Goal: Communication & Community: Answer question/provide support

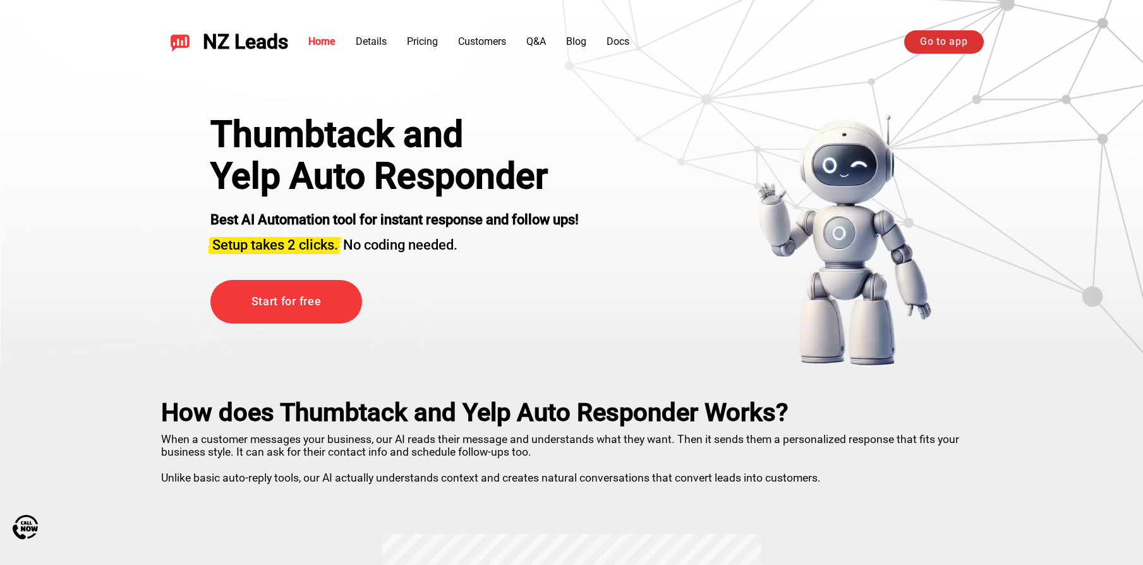
click at [928, 40] on link "Go to app" at bounding box center [943, 41] width 79 height 23
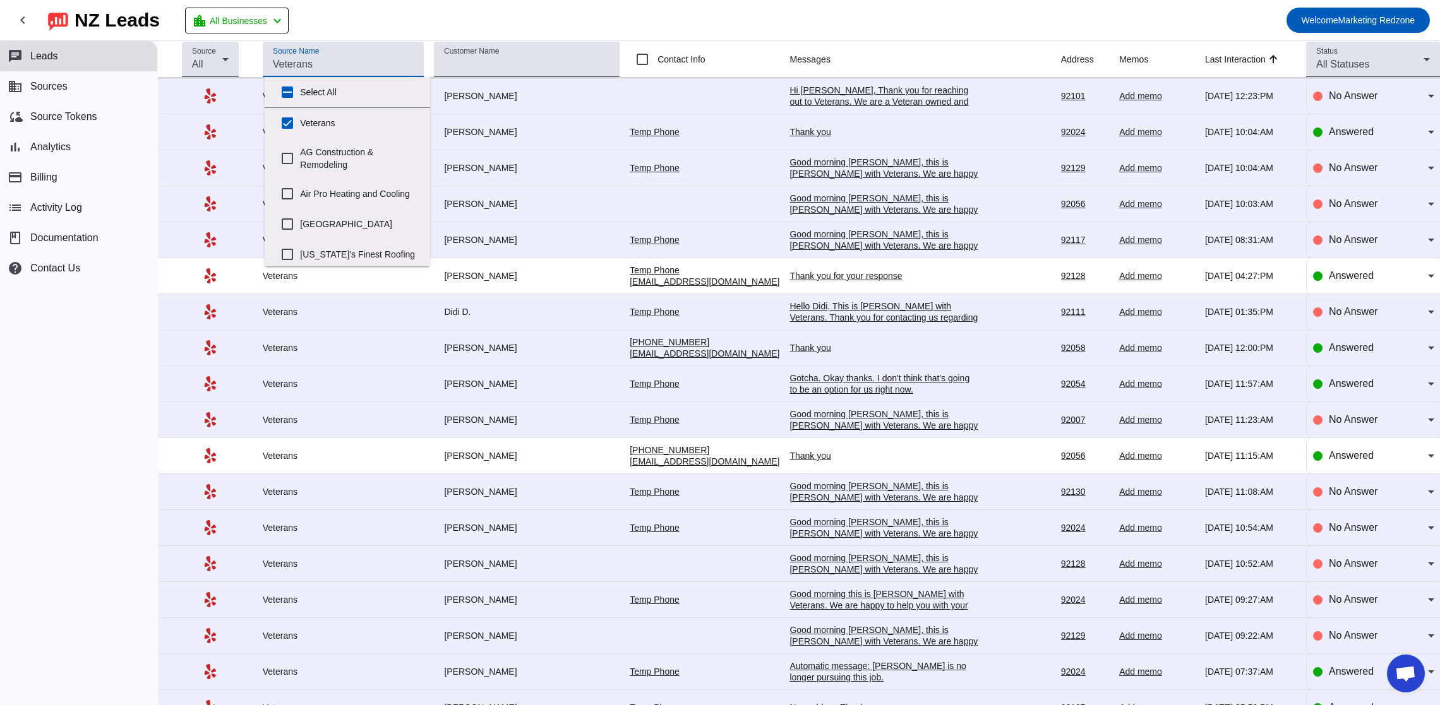
click at [318, 60] on input "Source Name" at bounding box center [343, 64] width 141 height 15
click at [282, 88] on input "Select All" at bounding box center [287, 92] width 25 height 25
checkbox input "true"
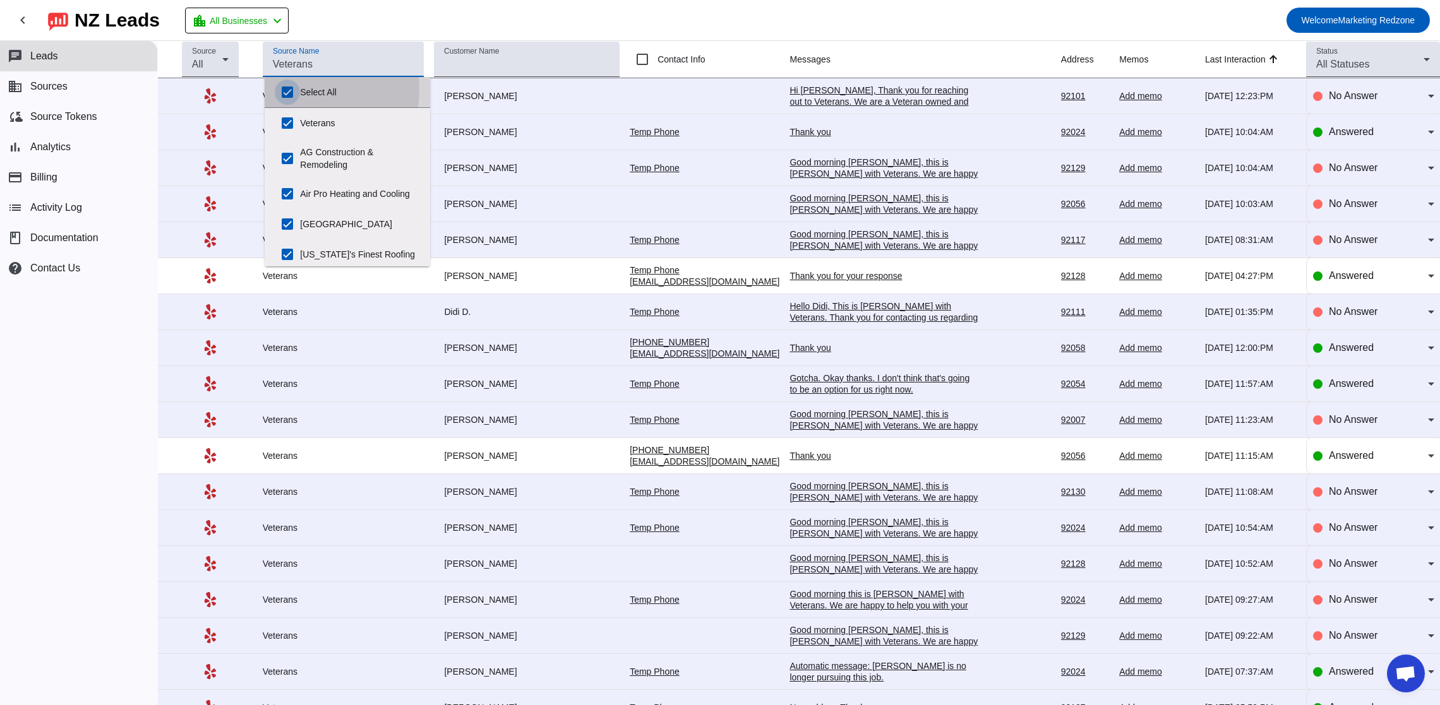
checkbox input "true"
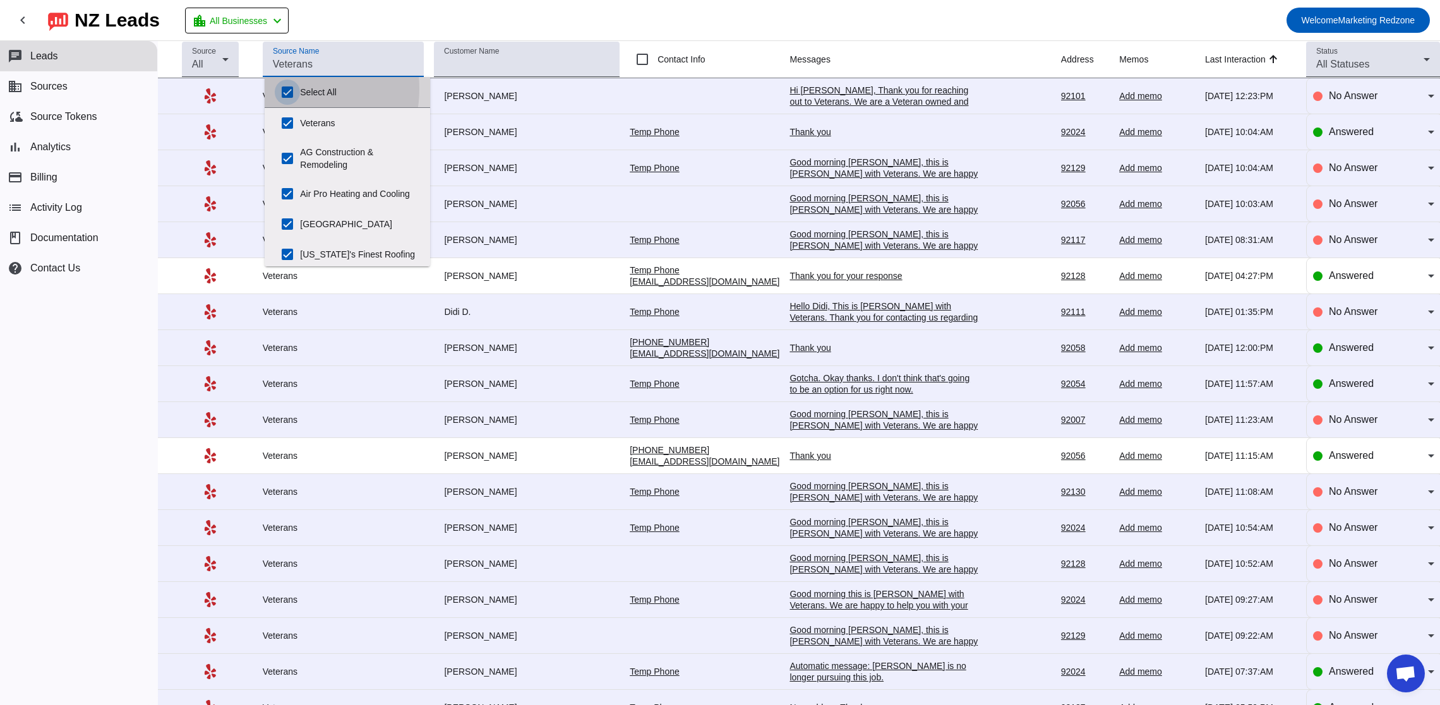
checkbox input "true"
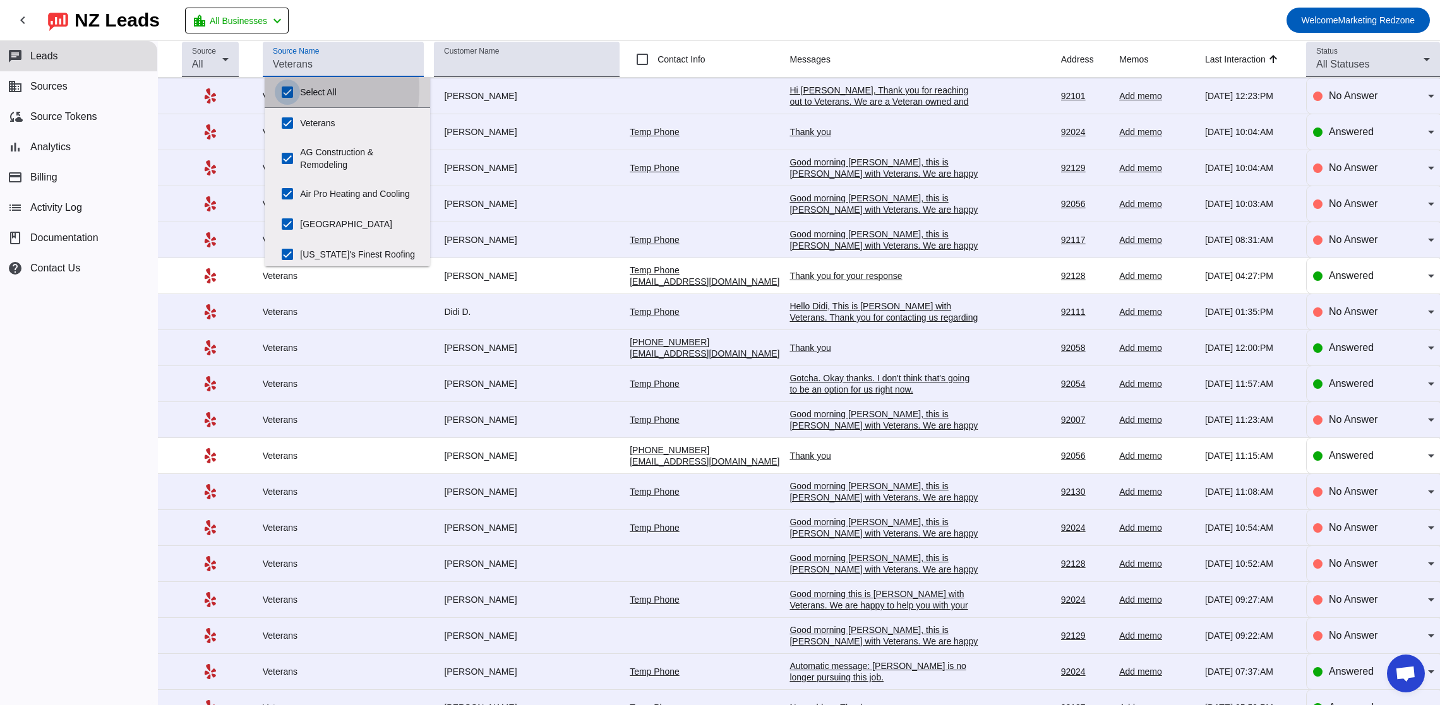
checkbox input "true"
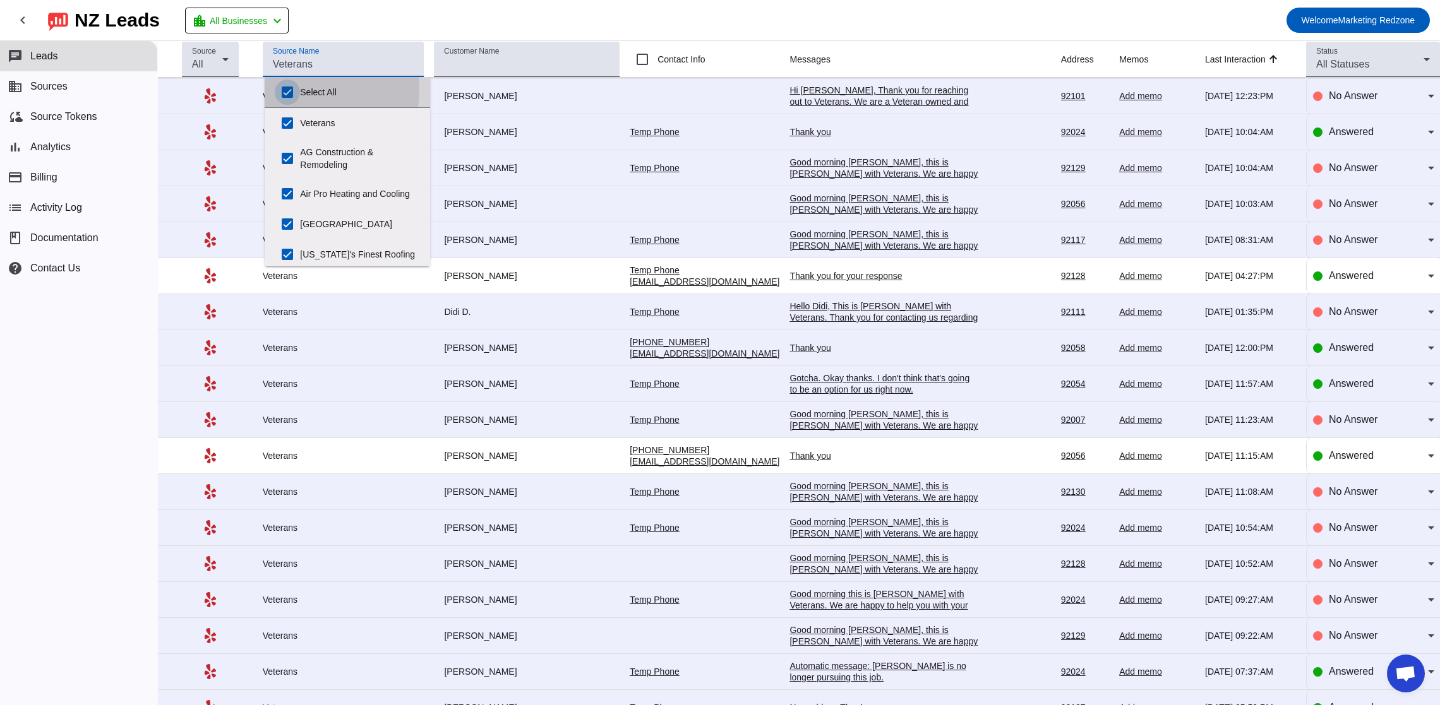
checkbox input "true"
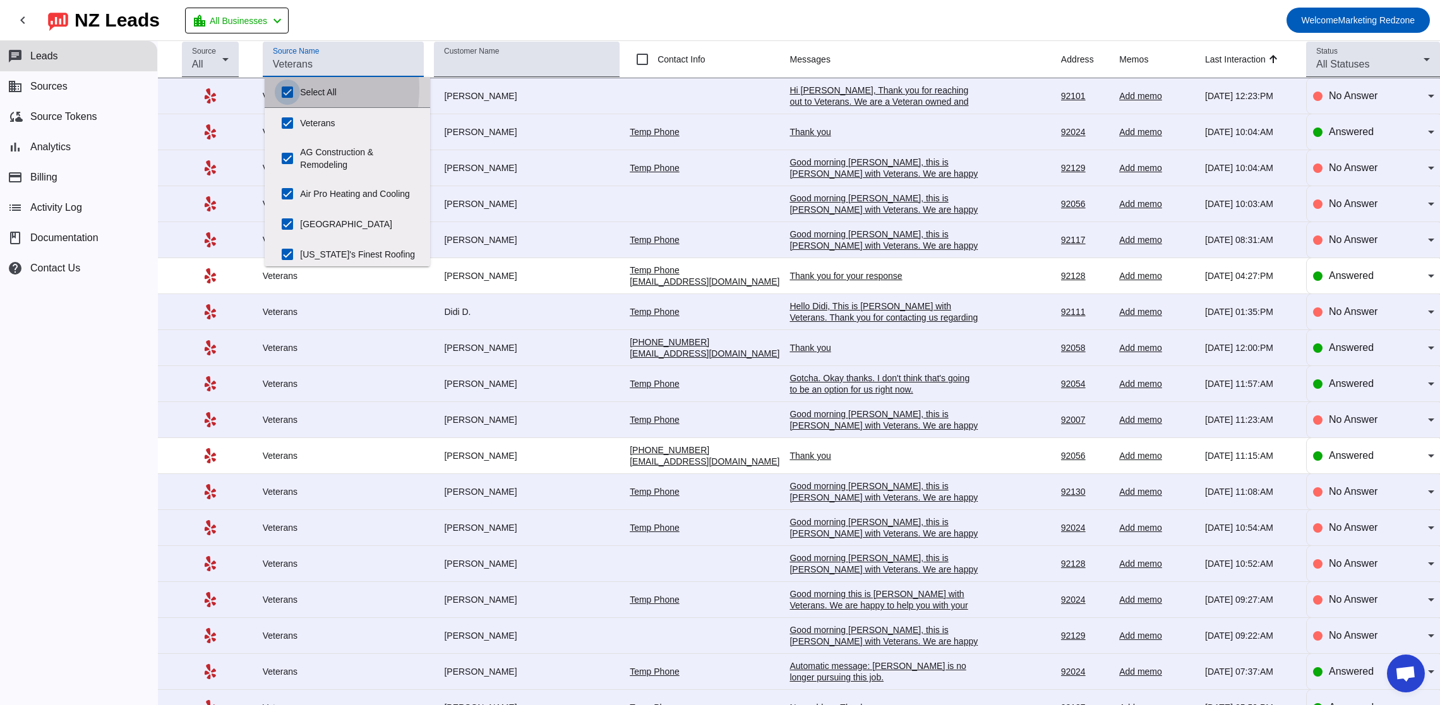
checkbox input "true"
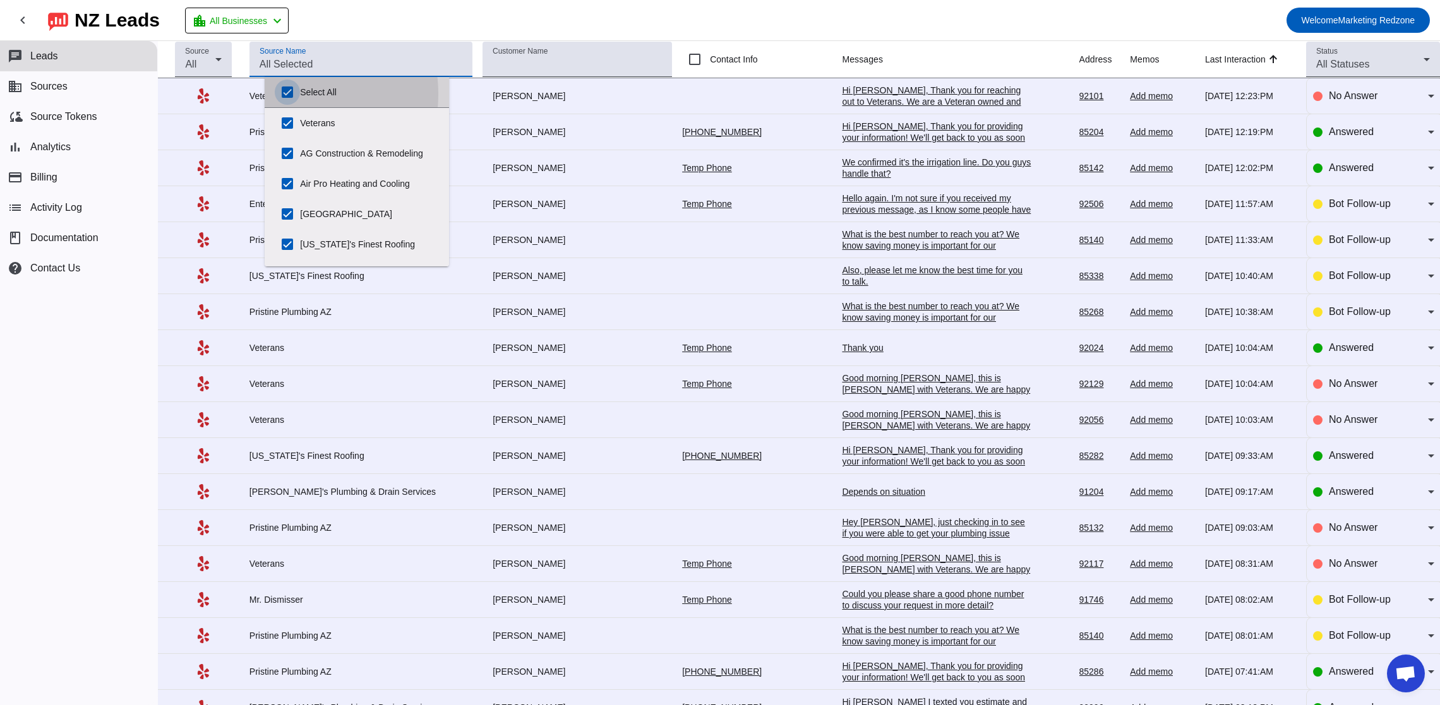
click at [287, 94] on input "Select All" at bounding box center [287, 92] width 25 height 25
checkbox input "false"
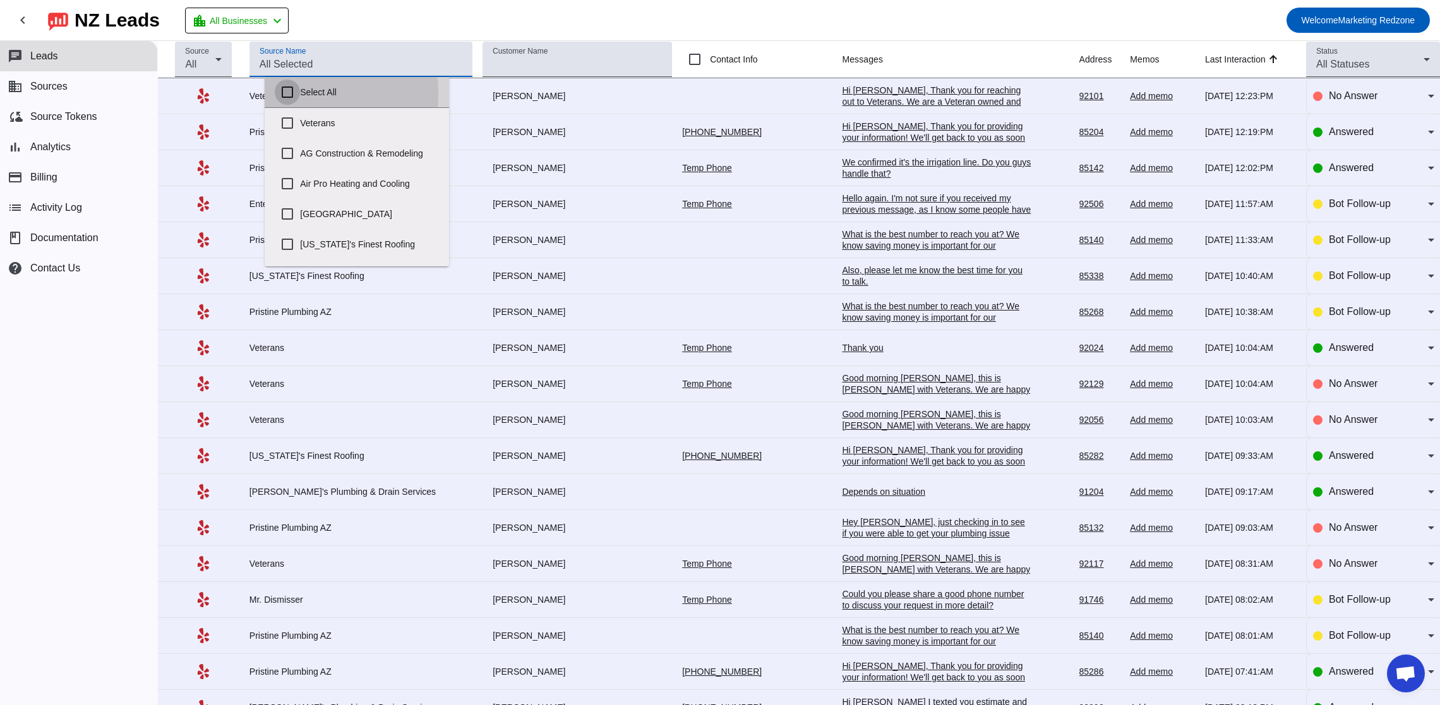
checkbox input "false"
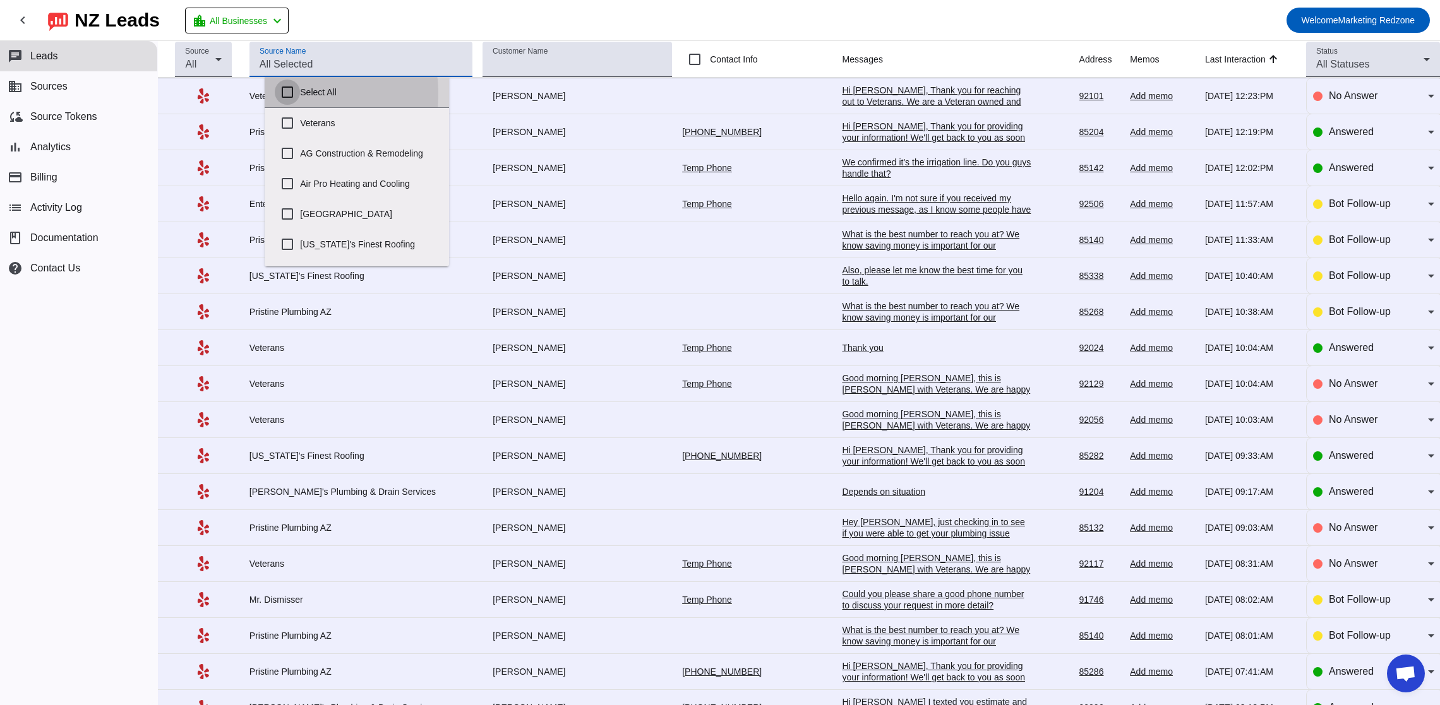
checkbox input "false"
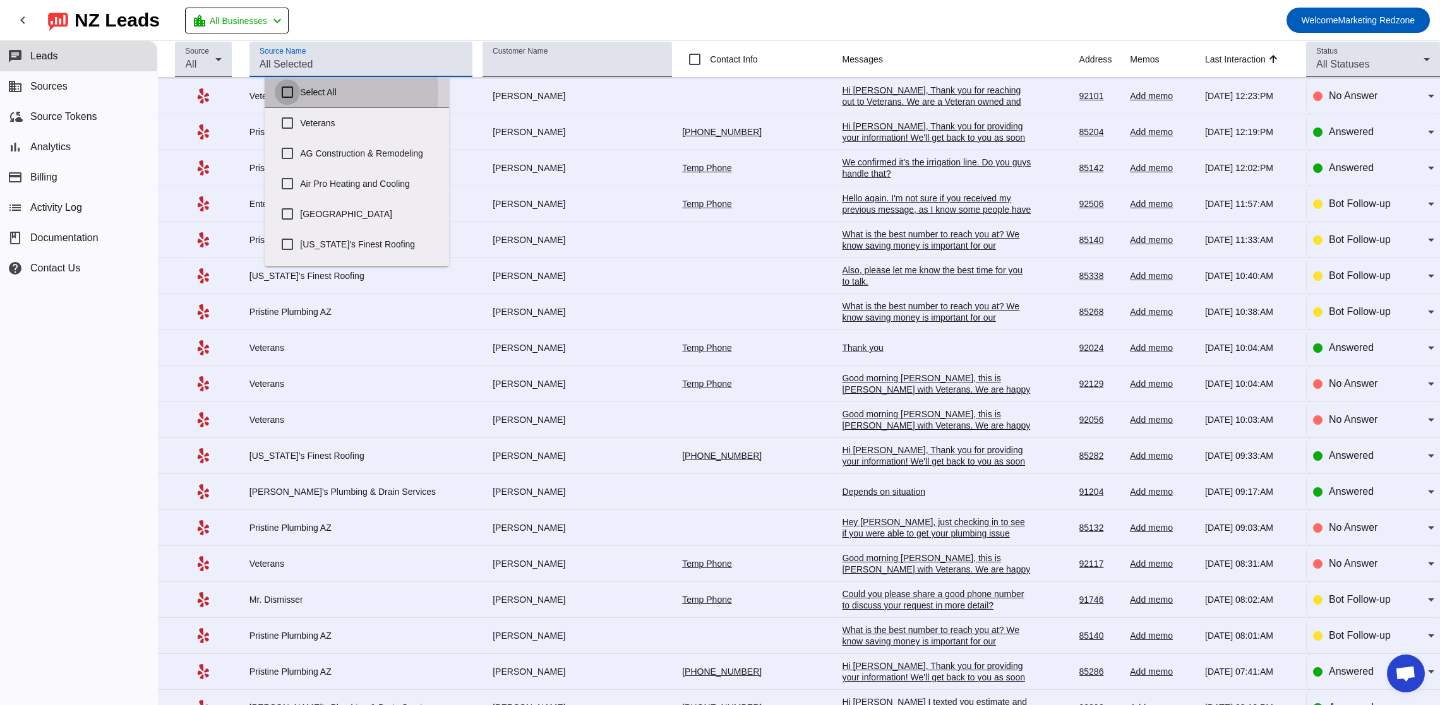
checkbox input "false"
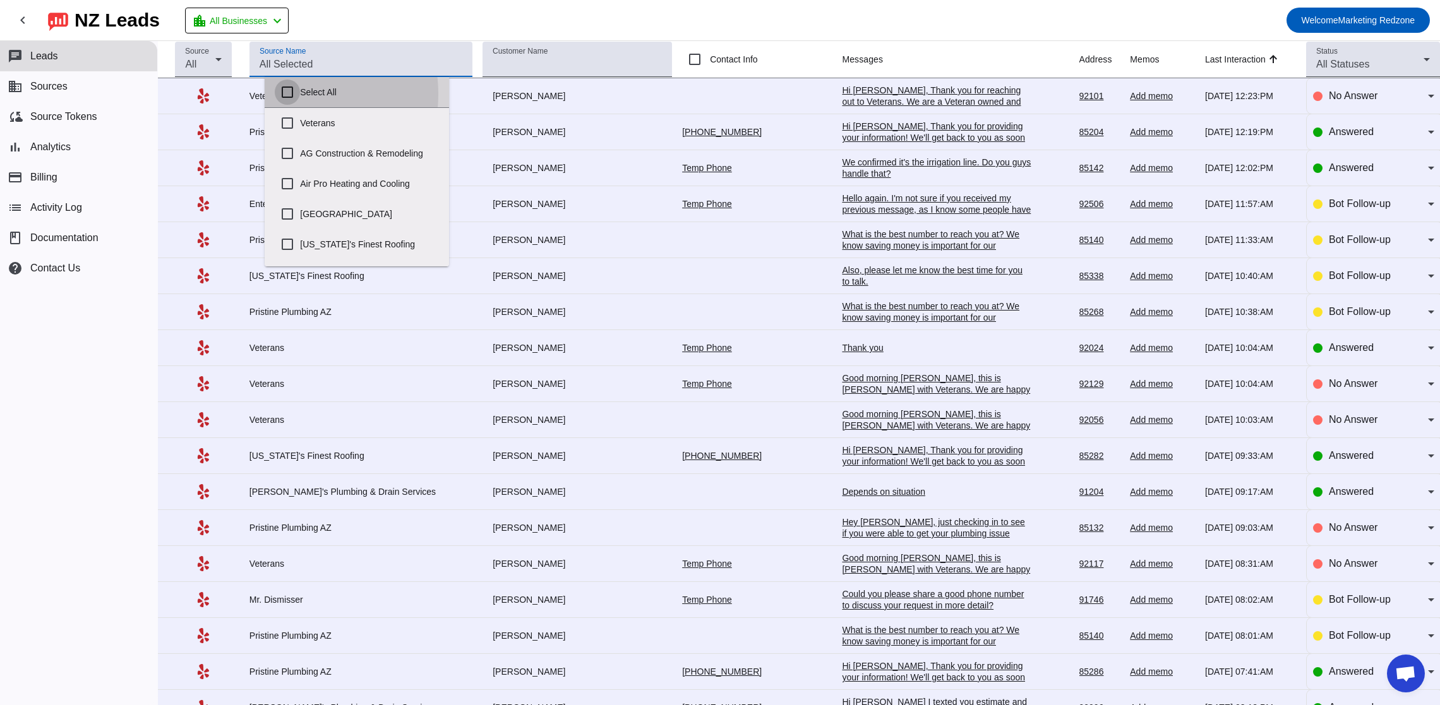
checkbox input "false"
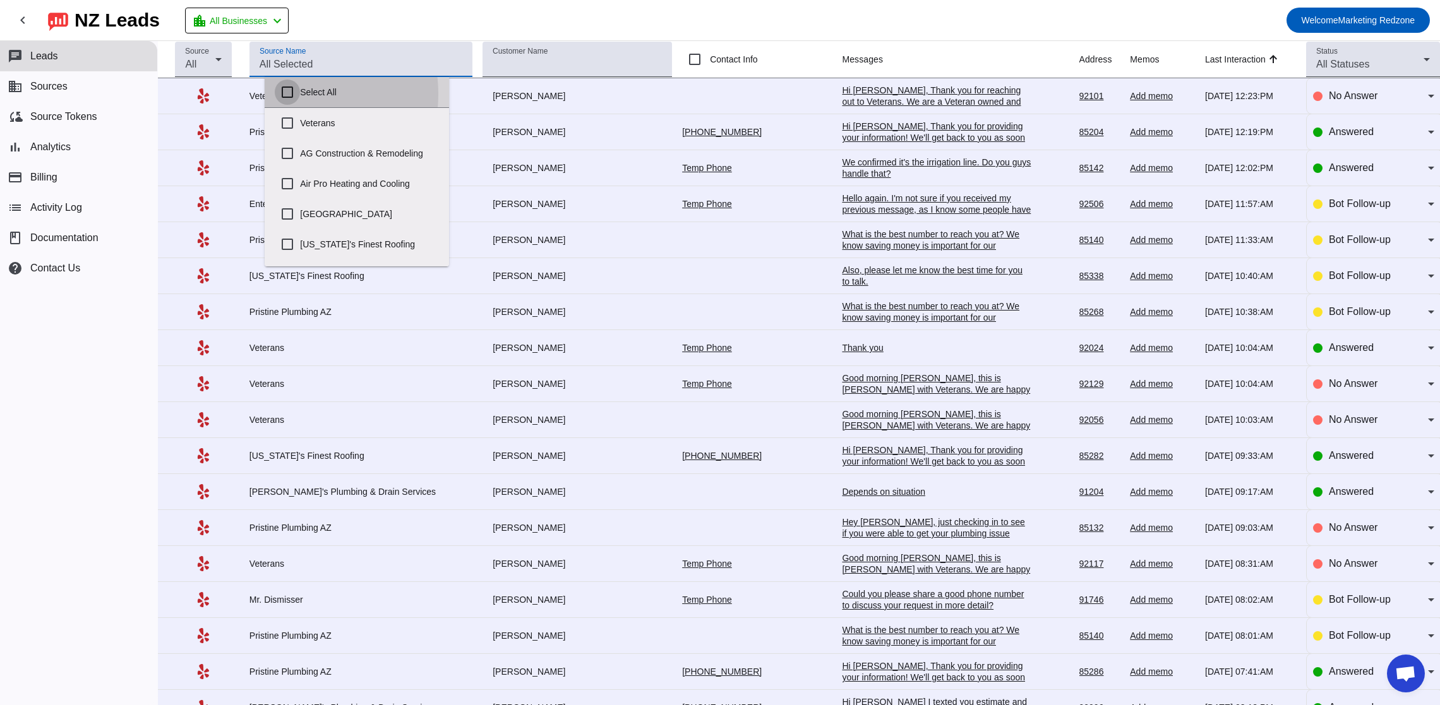
checkbox input "false"
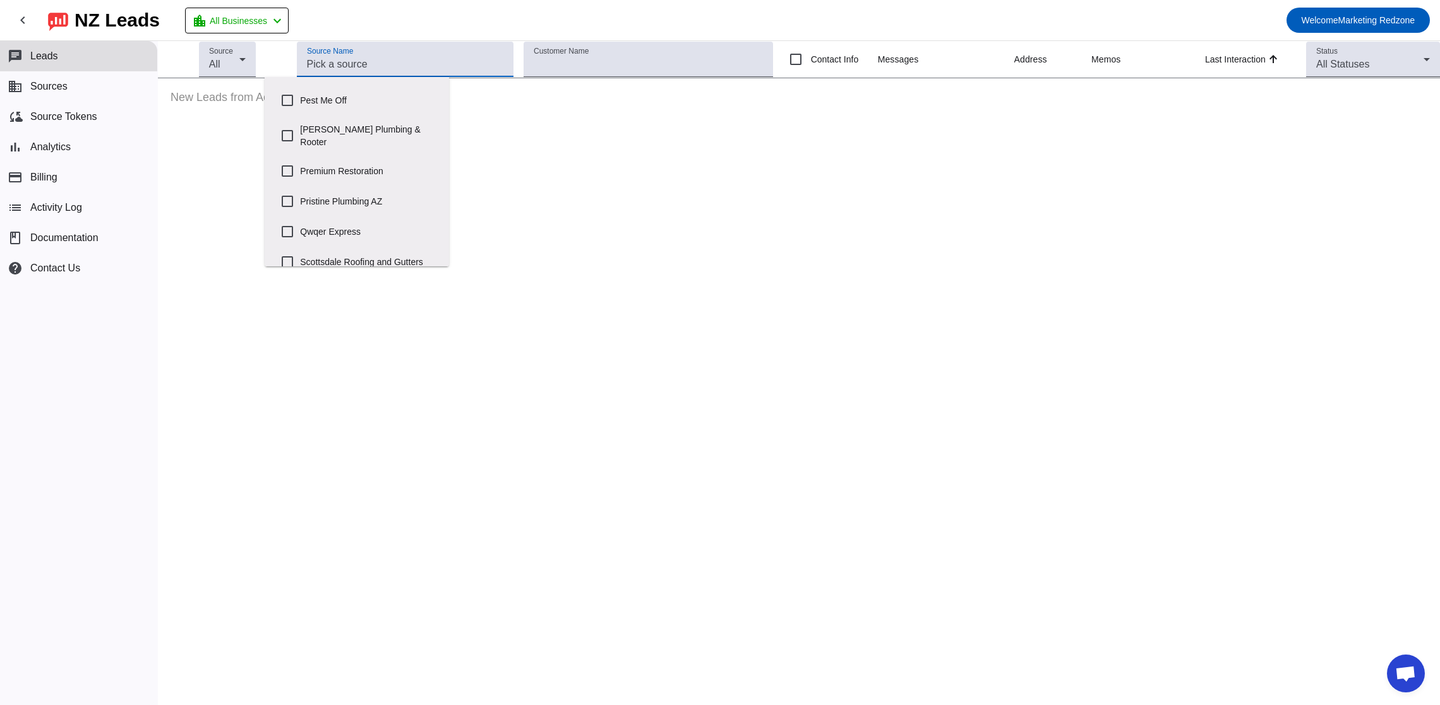
scroll to position [589, 0]
click at [291, 188] on input "Pristine Plumbing AZ" at bounding box center [287, 200] width 25 height 25
checkbox input "true"
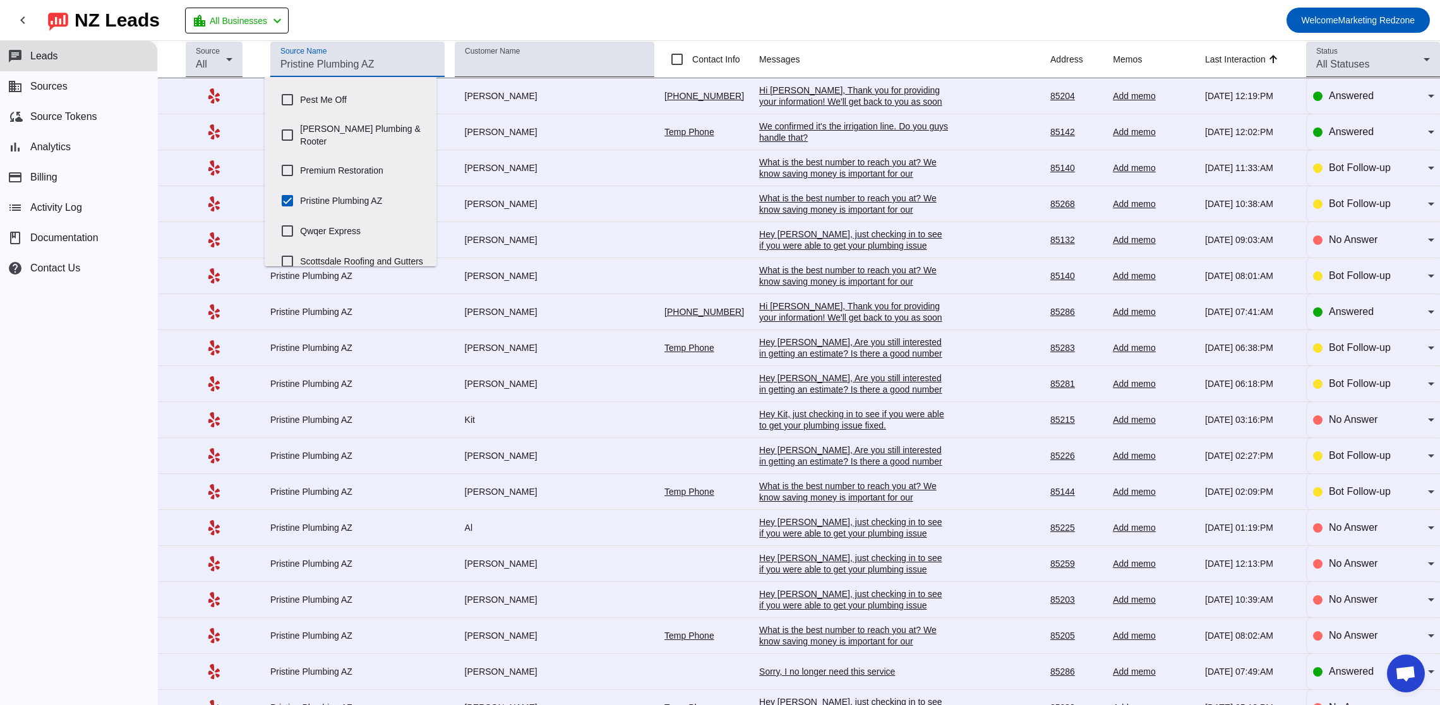
scroll to position [600, 0]
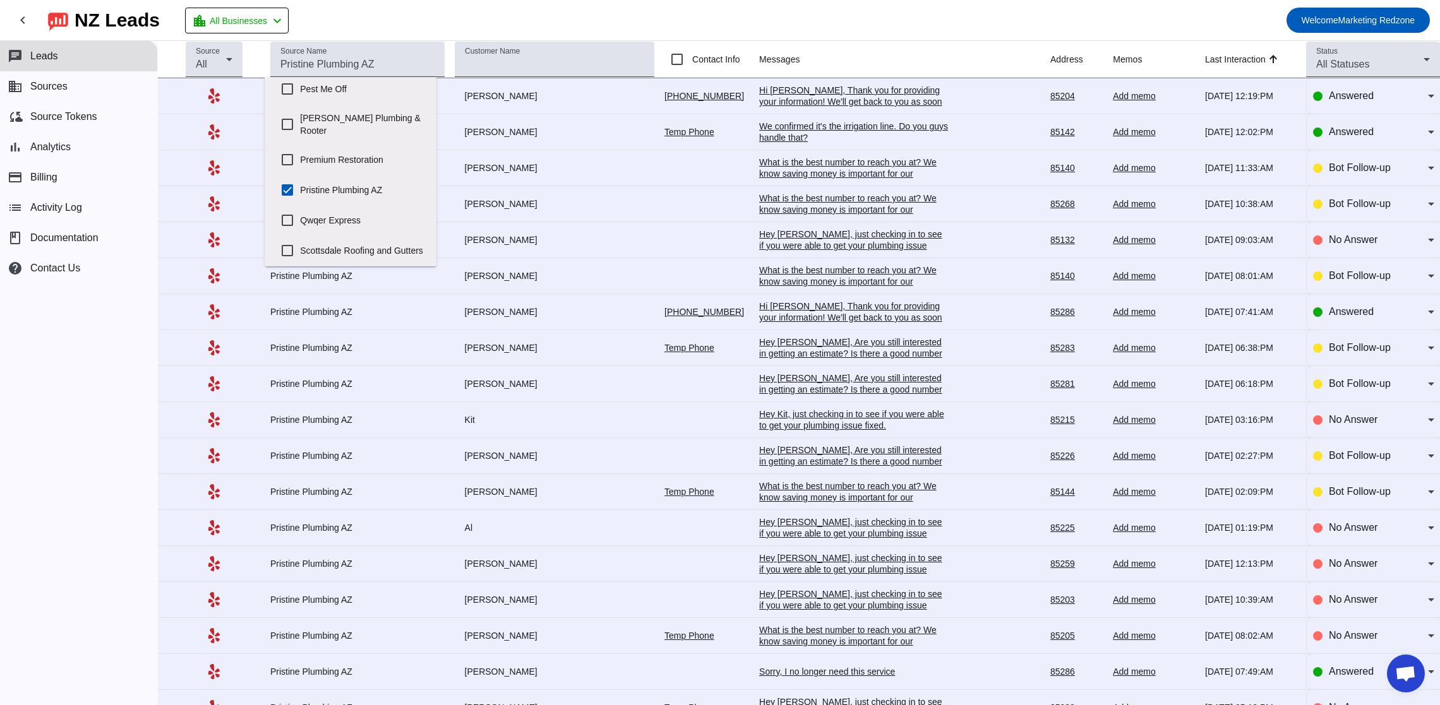
click at [814, 92] on div "Hi [PERSON_NAME], Thank you for providing your information! We'll get back to y…" at bounding box center [853, 102] width 189 height 34
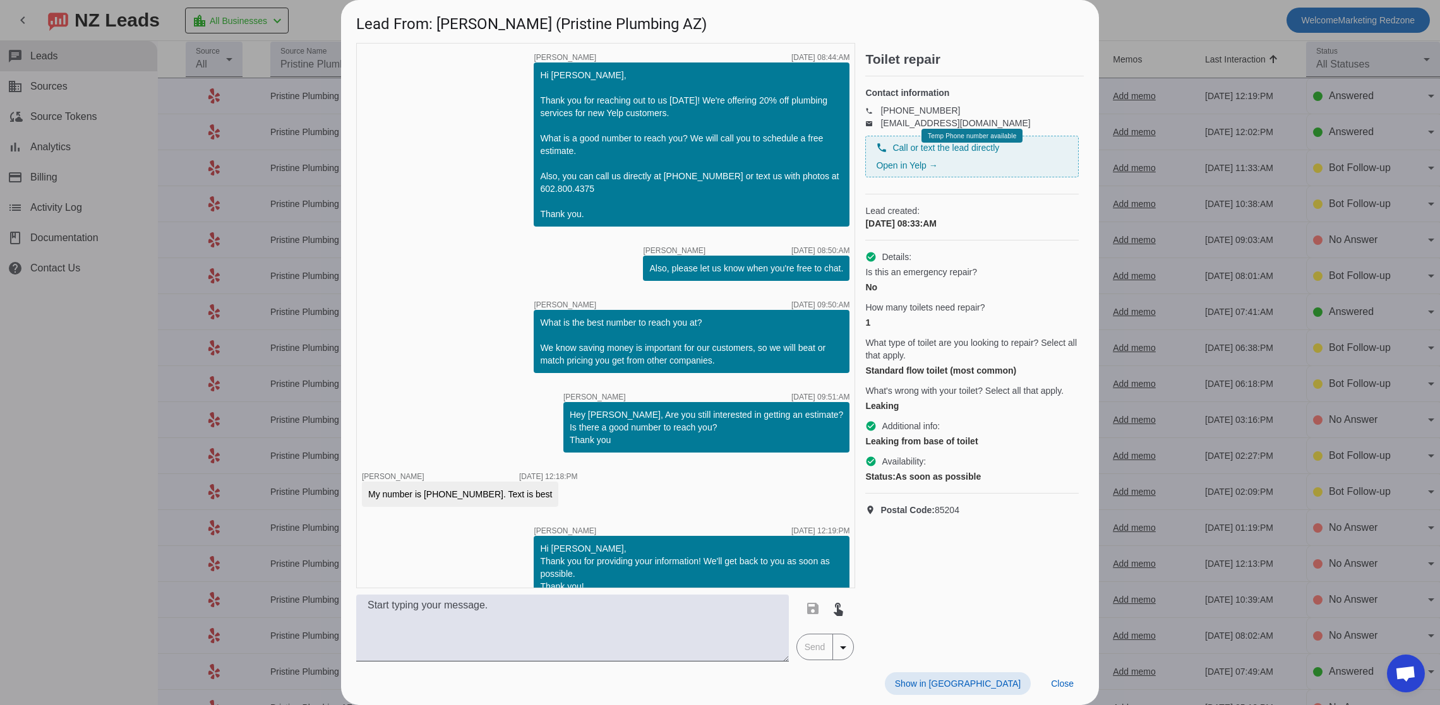
scroll to position [22, 0]
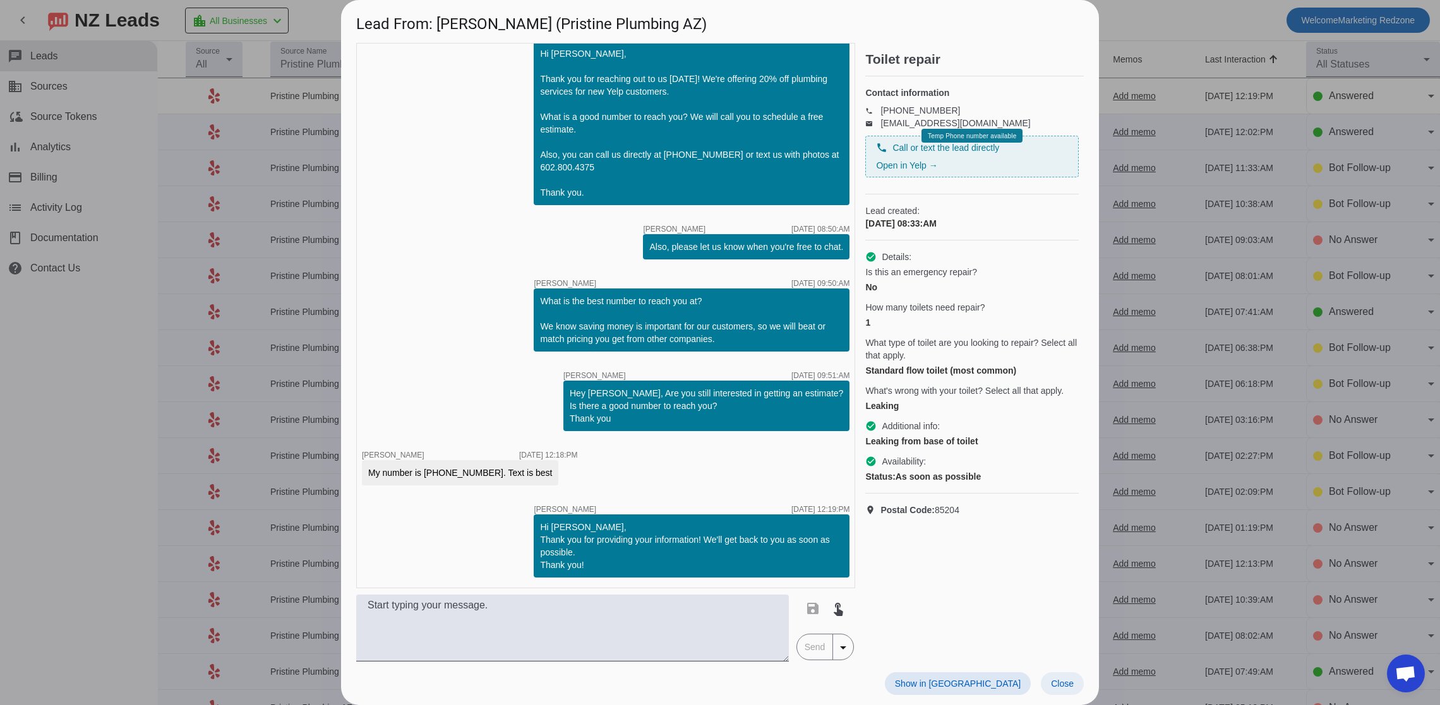
click at [1052, 688] on span "Close" at bounding box center [1062, 684] width 23 height 10
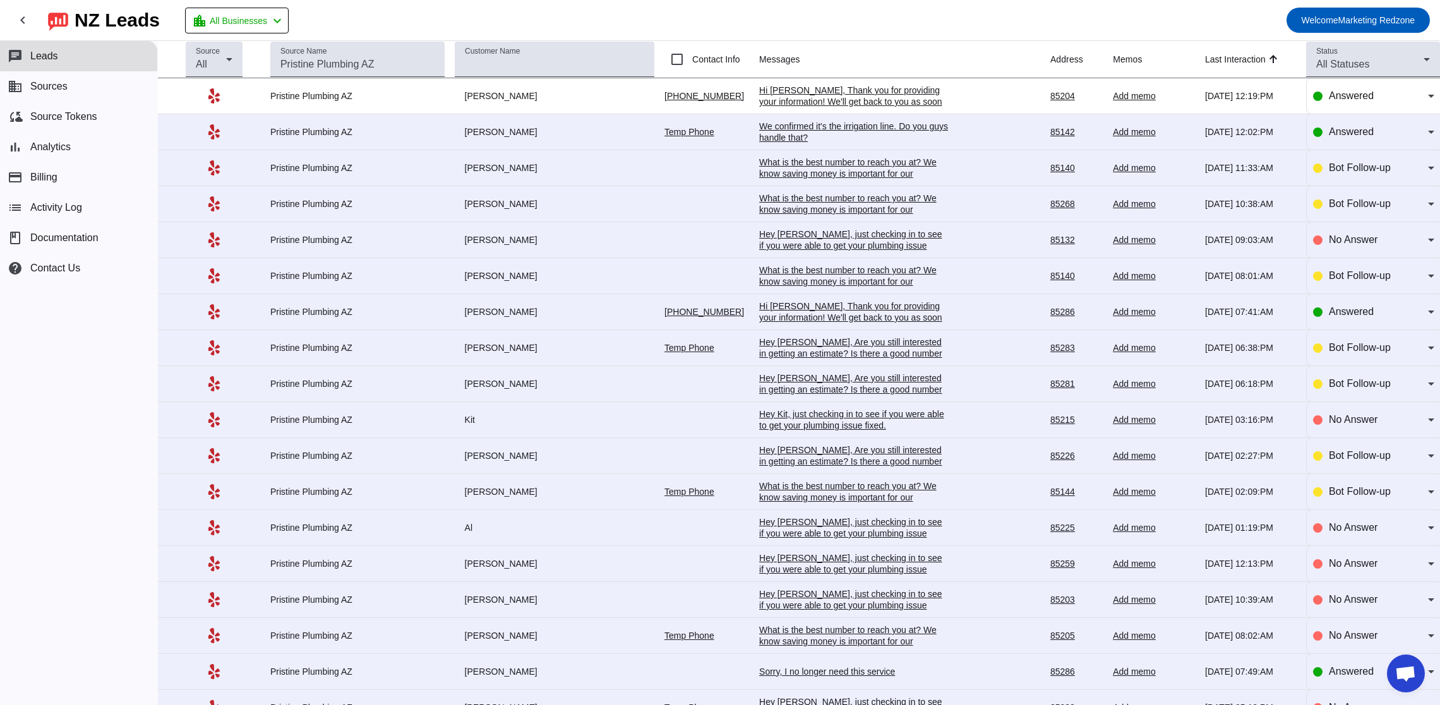
click at [782, 133] on div "We confirmed it's the irrigation line. Do you guys handle that?" at bounding box center [853, 132] width 189 height 23
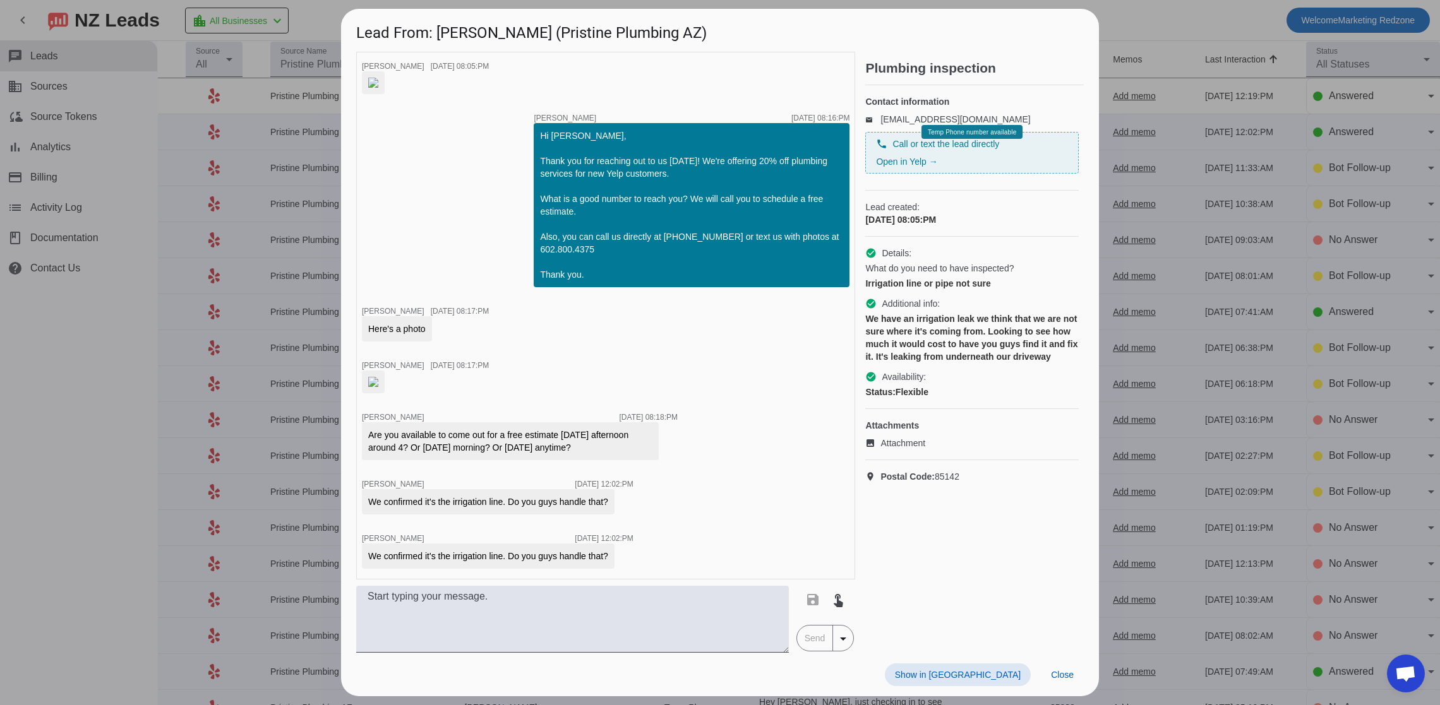
scroll to position [164, 0]
click at [1064, 680] on span "Close" at bounding box center [1062, 675] width 23 height 10
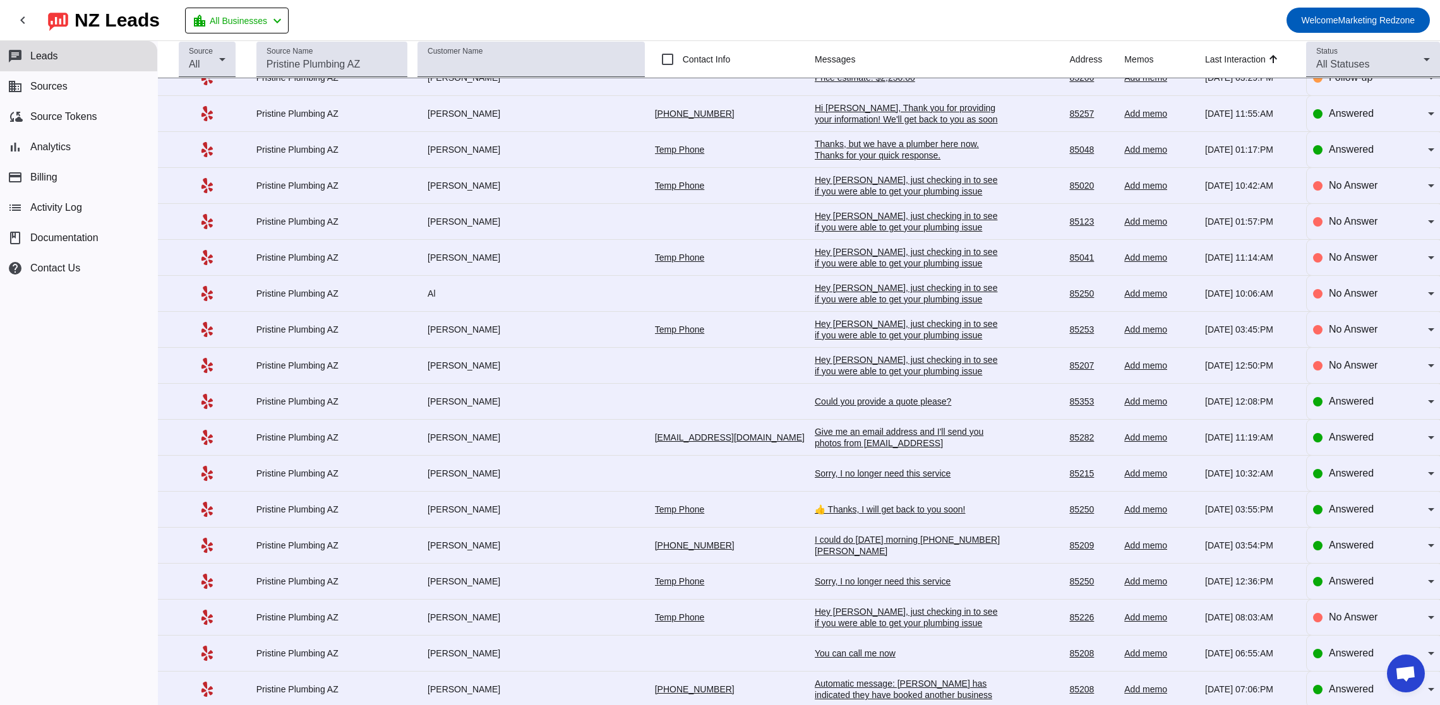
scroll to position [668, 0]
click at [839, 549] on div "I could do [DATE] morning [PHONE_NUMBER] [PERSON_NAME]" at bounding box center [909, 544] width 189 height 23
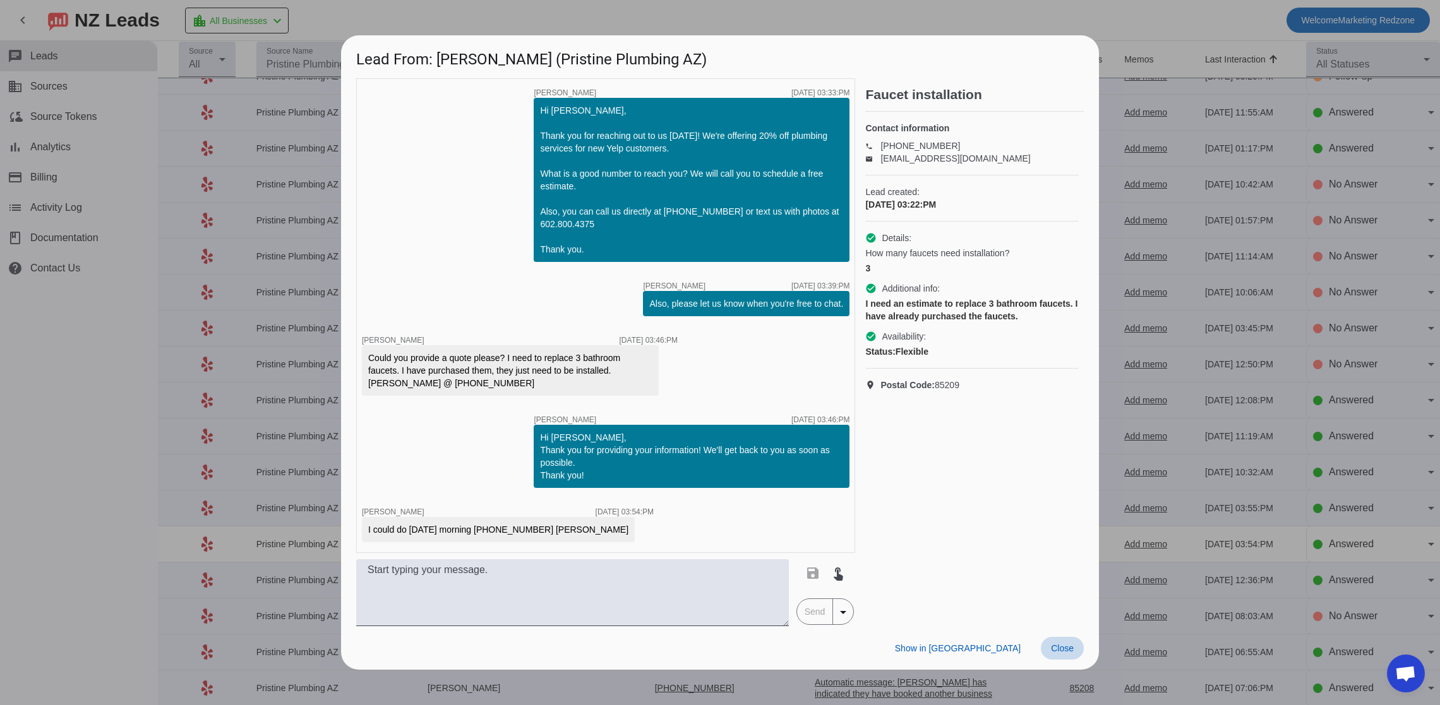
click at [1064, 650] on span "Close" at bounding box center [1062, 649] width 23 height 10
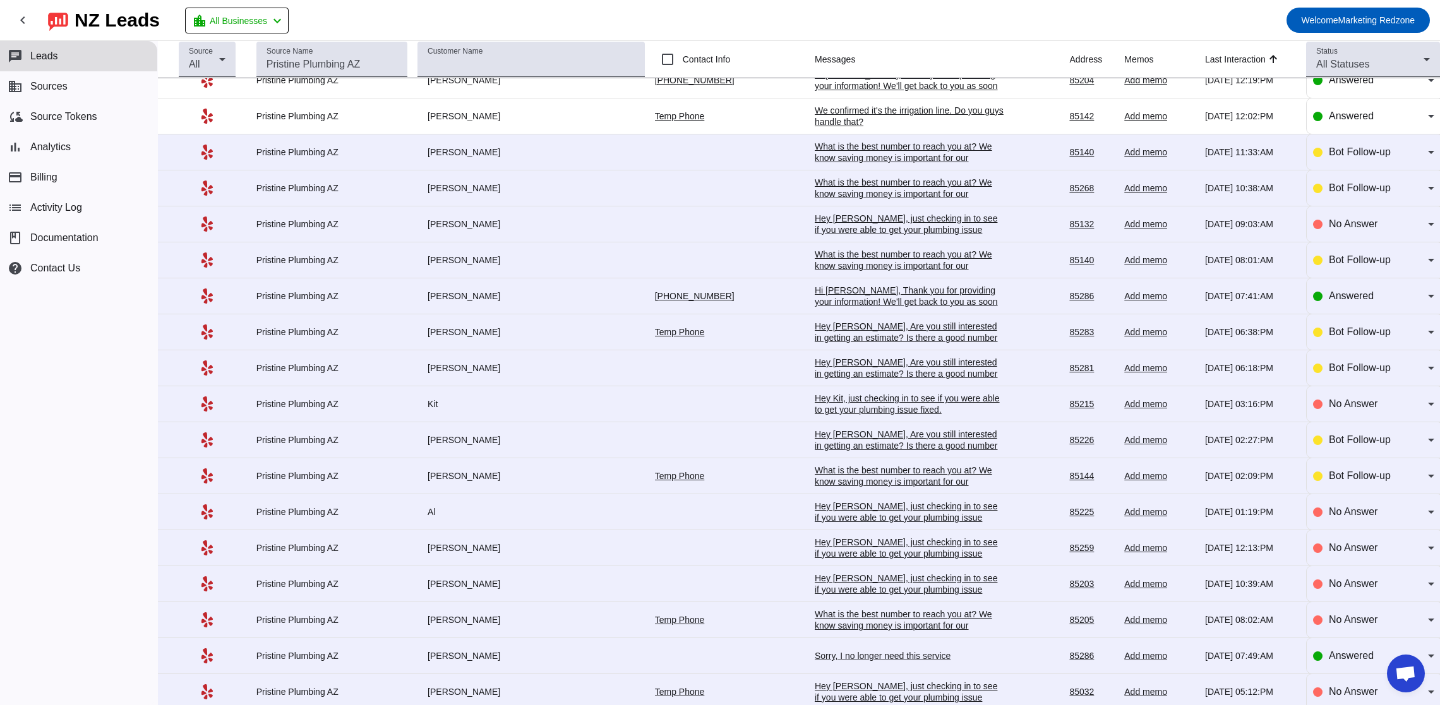
scroll to position [0, 0]
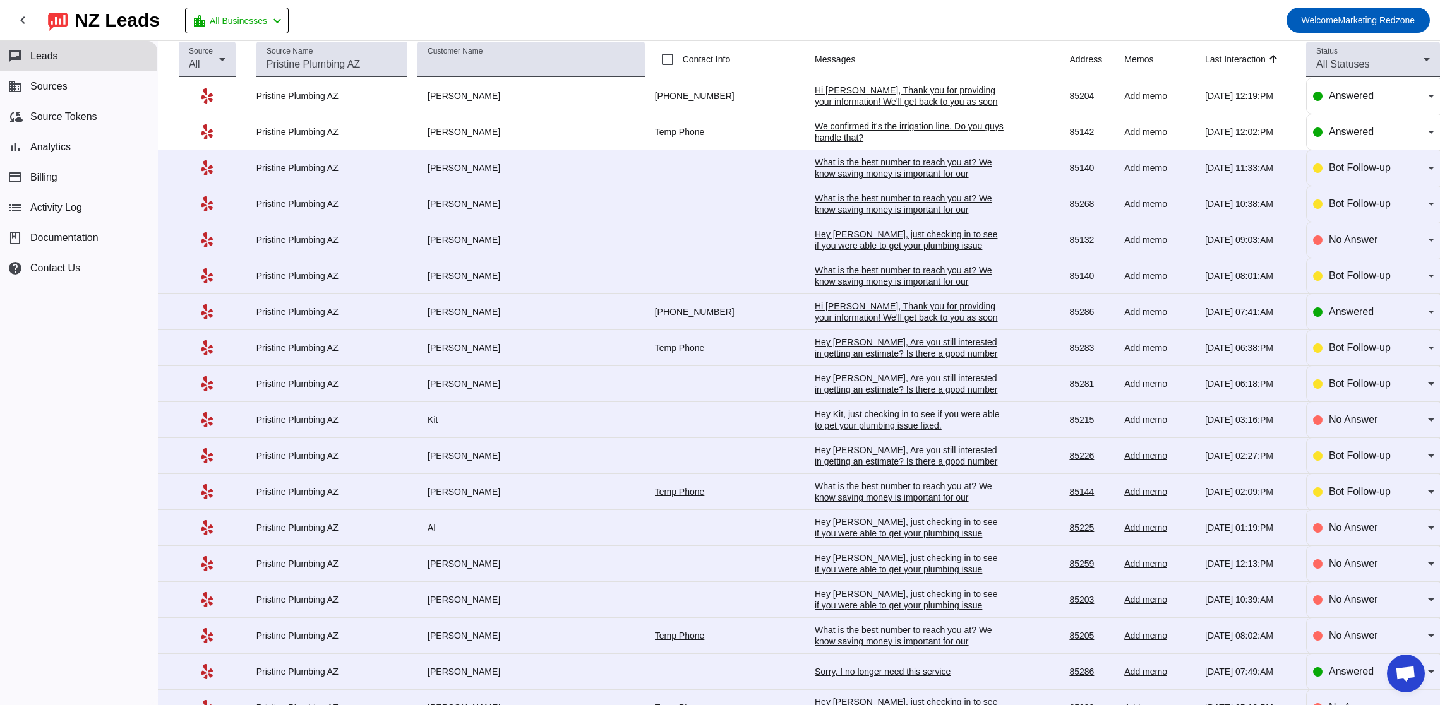
click at [815, 321] on div "Hi [PERSON_NAME], Thank you for providing your information! We'll get back to y…" at bounding box center [909, 318] width 189 height 34
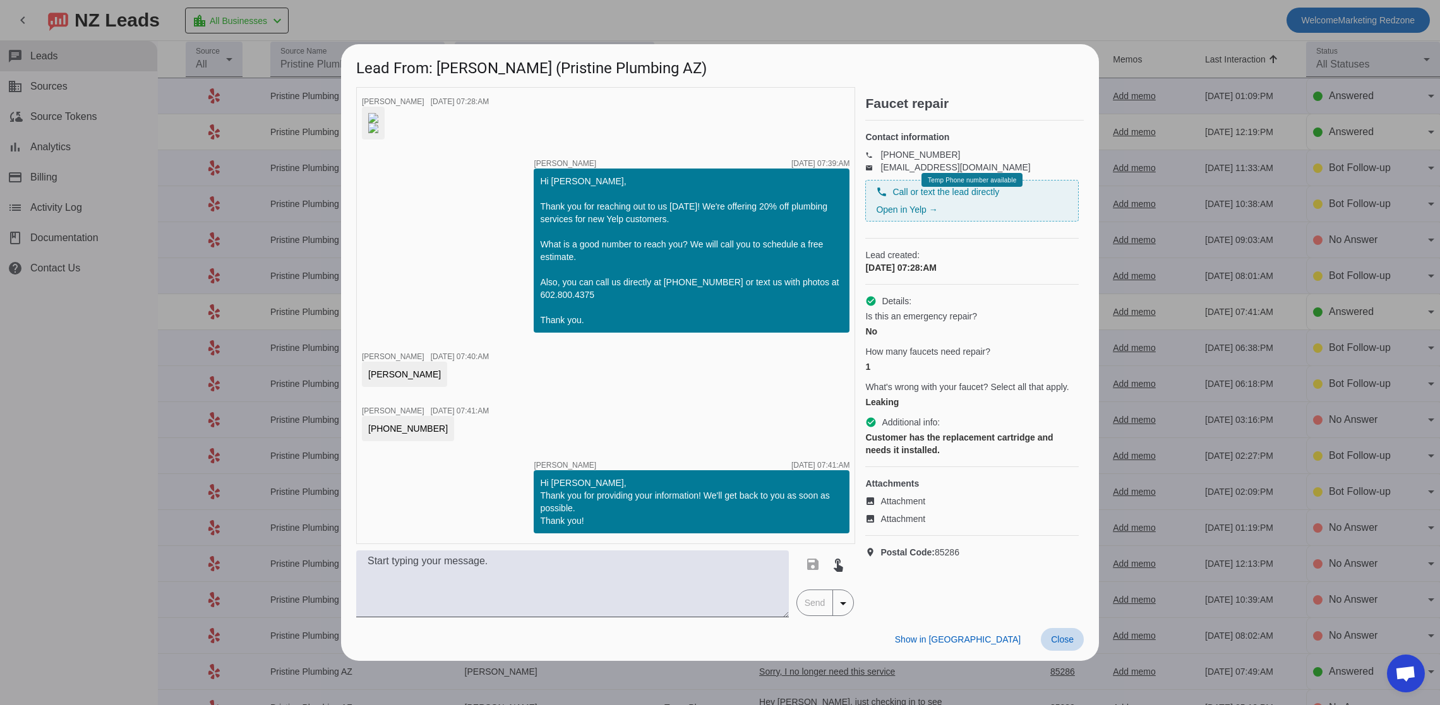
click at [1064, 645] on span "Close" at bounding box center [1062, 640] width 23 height 10
